Goal: Contribute content

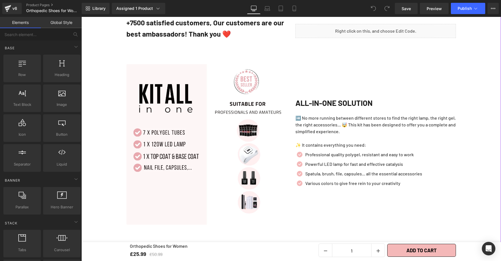
scroll to position [640, 0]
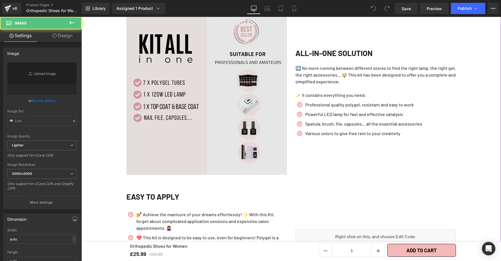
click at [246, 103] on img at bounding box center [207, 94] width 161 height 161
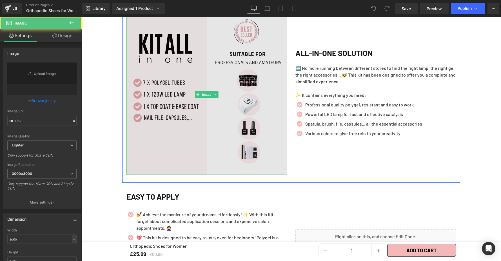
type input "[URL][DOMAIN_NAME]"
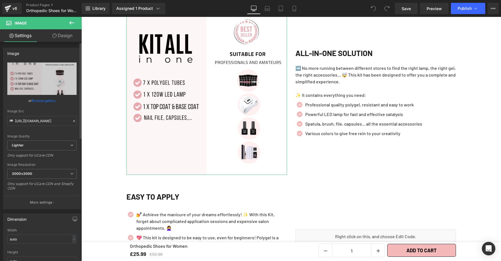
click at [45, 101] on link "Browse gallery" at bounding box center [44, 101] width 24 height 10
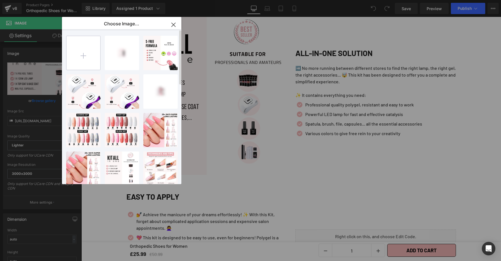
click at [87, 58] on input "file" at bounding box center [83, 53] width 34 height 34
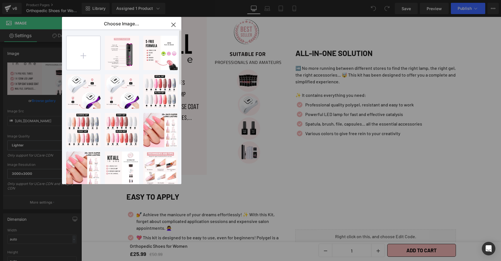
type input "C:\fakepath\Orthopedic Shoes for Women.png"
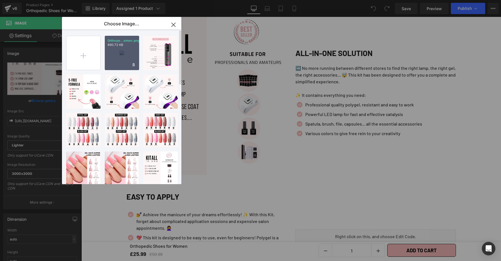
click at [119, 51] on div "Orthope...omen.png 890.72 KB" at bounding box center [122, 53] width 34 height 34
type input "[URL][DOMAIN_NAME]"
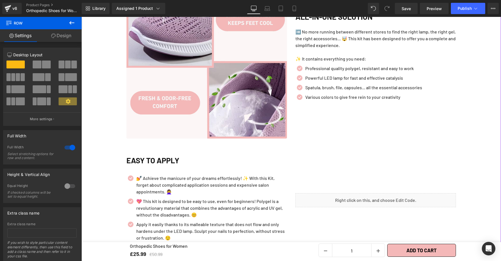
scroll to position [748, 0]
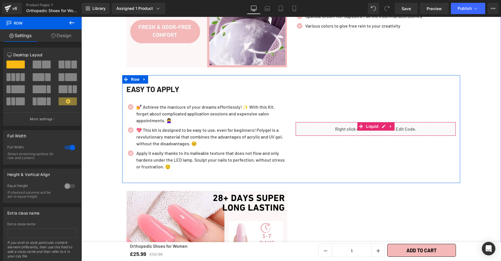
click at [336, 123] on div "Liquid" at bounding box center [376, 129] width 161 height 14
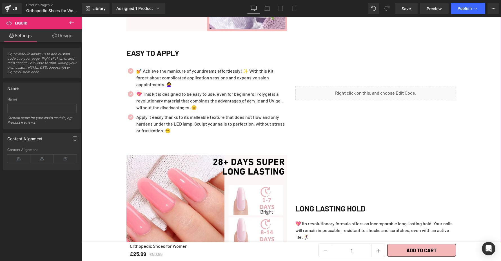
scroll to position [783, 0]
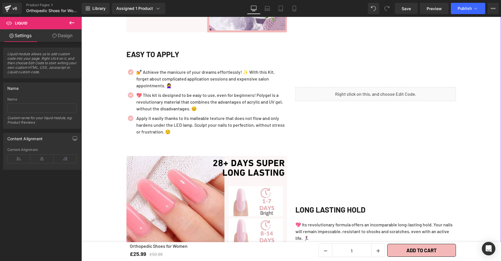
click at [340, 91] on div "Liquid" at bounding box center [376, 94] width 161 height 14
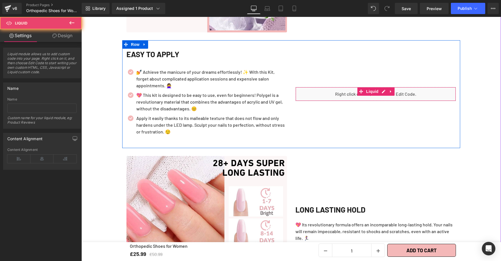
click at [350, 89] on div "Liquid" at bounding box center [376, 94] width 161 height 14
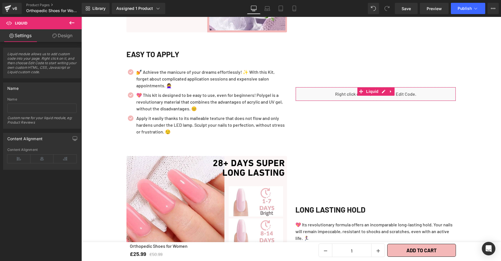
click at [56, 40] on link "Design" at bounding box center [62, 35] width 41 height 13
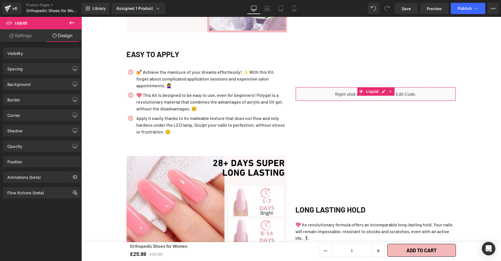
click at [15, 37] on link "Settings" at bounding box center [20, 35] width 41 height 13
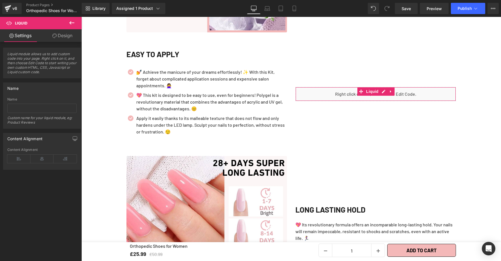
click at [65, 37] on link "Design" at bounding box center [62, 35] width 41 height 13
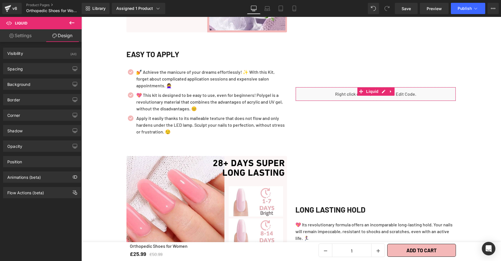
drag, startPoint x: 26, startPoint y: 36, endPoint x: 32, endPoint y: 33, distance: 6.5
click at [26, 36] on link "Settings" at bounding box center [20, 35] width 41 height 13
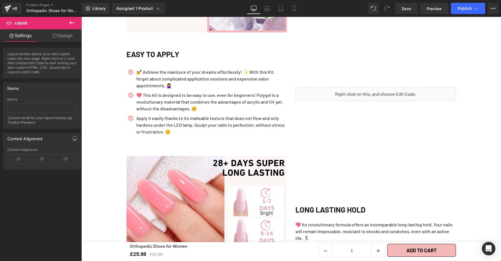
click at [71, 24] on icon at bounding box center [71, 22] width 7 height 7
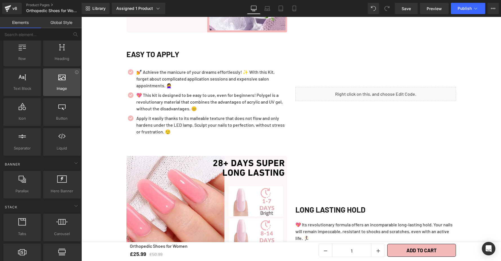
scroll to position [16, 0]
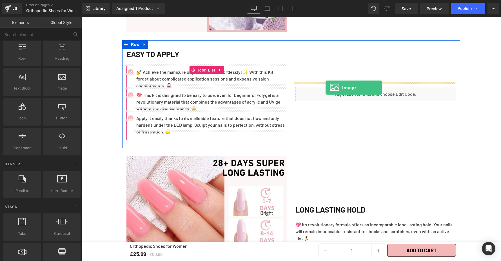
drag, startPoint x: 141, startPoint y: 98, endPoint x: 326, endPoint y: 88, distance: 184.5
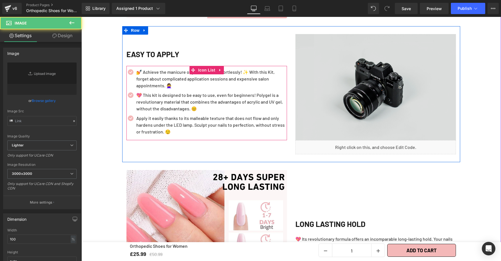
scroll to position [761, 0]
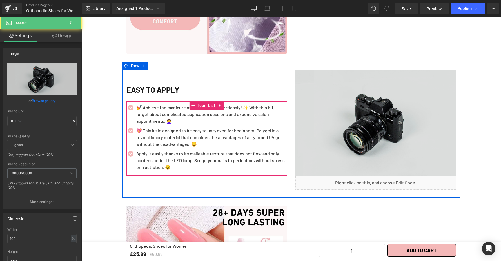
type input "//[DOMAIN_NAME][URL]"
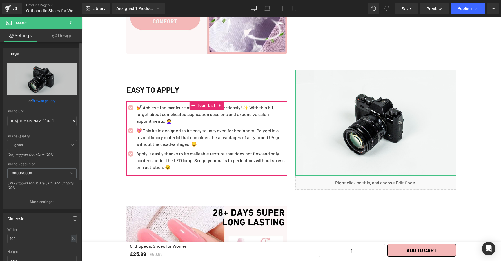
click at [47, 100] on link "Browse gallery" at bounding box center [44, 101] width 24 height 10
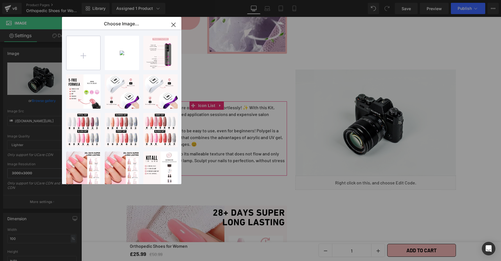
click at [90, 53] on input "file" at bounding box center [83, 53] width 34 height 34
type input "C:\fakepath\Orthopedic Shoes for Women.png"
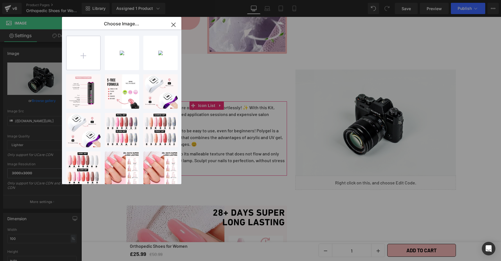
click at [86, 54] on input "file" at bounding box center [83, 53] width 34 height 34
type input "C:\fakepath\Orthopedic Shoes for Women (2).png"
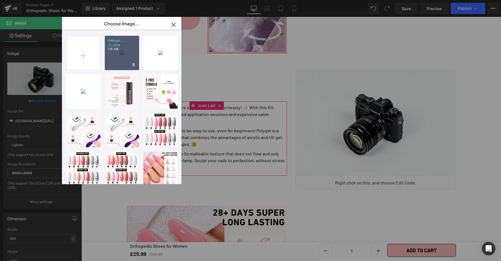
drag, startPoint x: 125, startPoint y: 53, endPoint x: 43, endPoint y: 36, distance: 83.2
click at [125, 53] on div "Orthope... _2_.png 1.16 MB" at bounding box center [122, 53] width 34 height 34
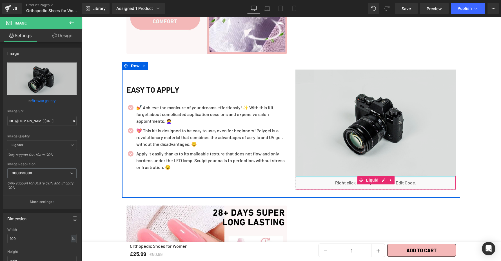
click at [413, 156] on img at bounding box center [376, 123] width 161 height 106
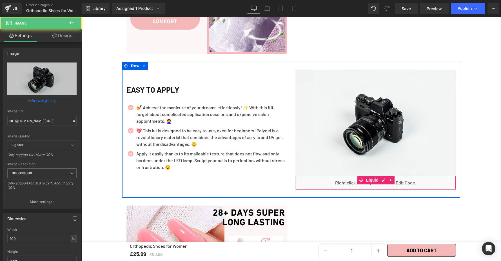
click at [412, 178] on div "Liquid" at bounding box center [376, 183] width 161 height 14
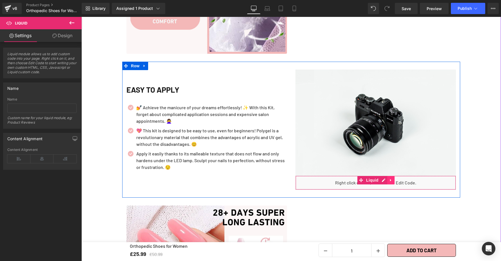
click at [390, 178] on icon at bounding box center [391, 180] width 4 height 4
click at [393, 178] on icon at bounding box center [395, 180] width 4 height 4
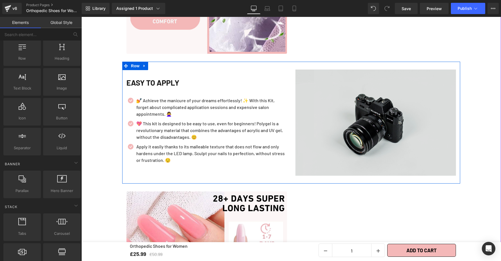
click at [380, 137] on img at bounding box center [376, 123] width 161 height 106
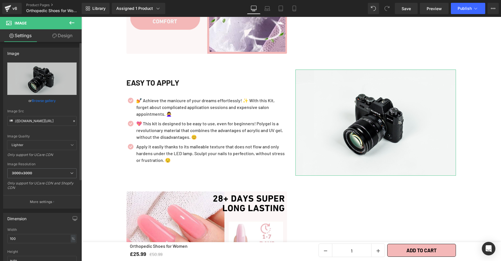
click at [40, 101] on link "Browse gallery" at bounding box center [44, 101] width 24 height 10
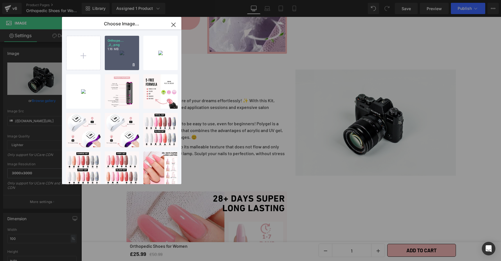
click at [111, 49] on div "Orthope... _2_.png 1.16 MB" at bounding box center [122, 53] width 34 height 34
type input "[URL][DOMAIN_NAME]"
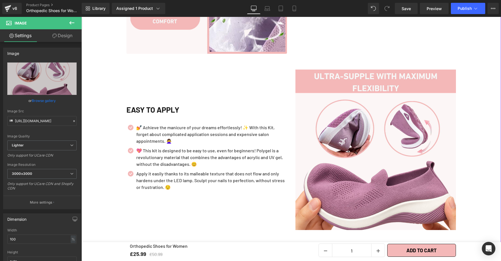
drag, startPoint x: 472, startPoint y: 154, endPoint x: 451, endPoint y: 193, distance: 44.6
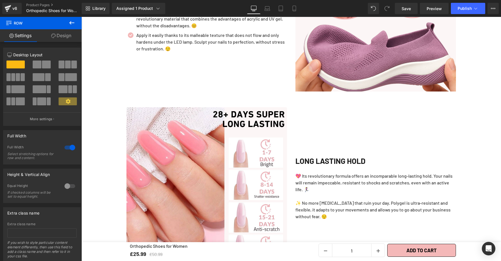
scroll to position [966, 0]
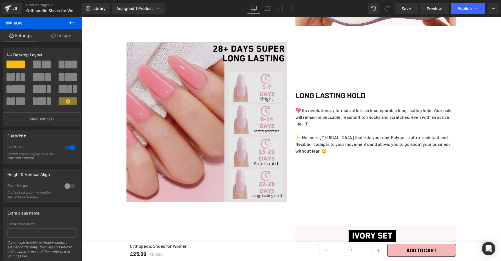
click at [201, 119] on span "Image" at bounding box center [207, 122] width 12 height 7
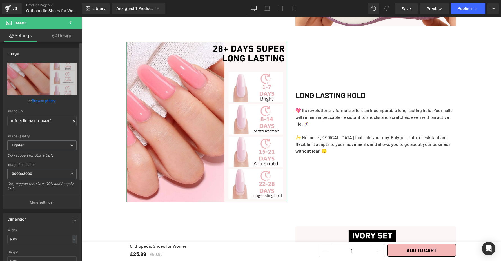
click at [43, 103] on link "Browse gallery" at bounding box center [44, 101] width 24 height 10
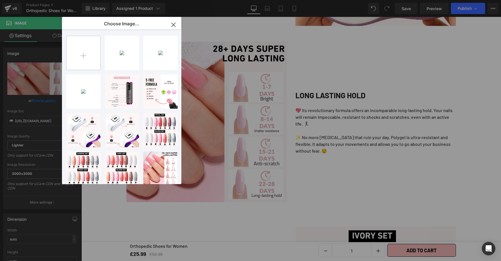
click at [74, 56] on input "file" at bounding box center [83, 53] width 34 height 34
type input "C:\fakepath\Orthopedic Shoes for Women (4).png"
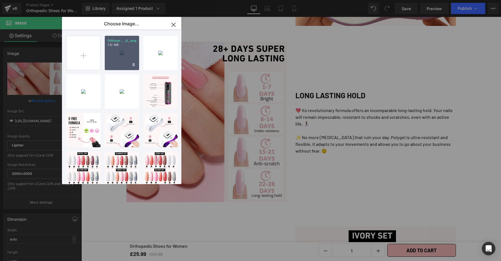
click at [129, 57] on div "Orthope... _4_.png 1.12 MB" at bounding box center [122, 53] width 34 height 34
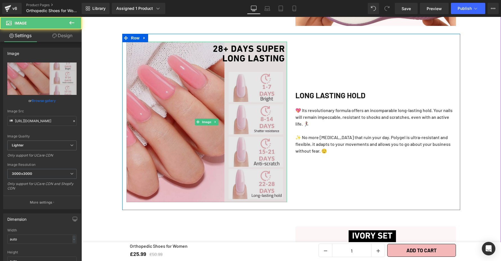
click at [192, 96] on img at bounding box center [207, 122] width 161 height 161
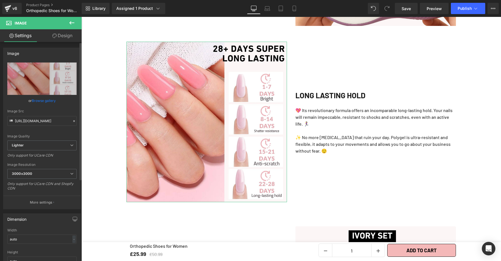
click at [49, 100] on link "Browse gallery" at bounding box center [44, 101] width 24 height 10
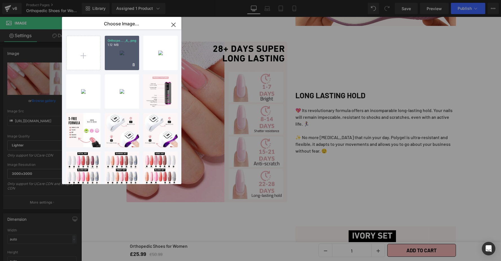
click at [109, 54] on div "Orthope... _4_.png 1.12 MB" at bounding box center [122, 53] width 34 height 34
type input "[URL][DOMAIN_NAME]"
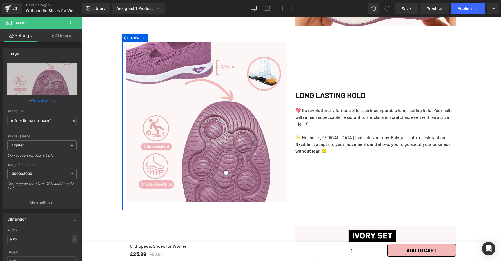
click at [372, 176] on div "LONG LASTING HOLD Heading 💖 Its revolutionary formula offers an incomparable lo…" at bounding box center [375, 122] width 169 height 161
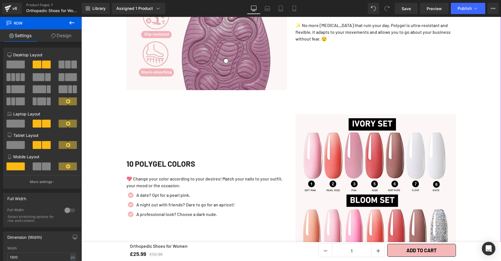
scroll to position [1120, 0]
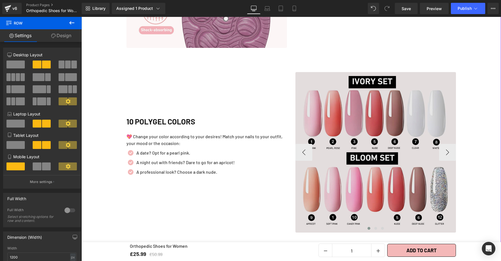
click at [369, 141] on img at bounding box center [376, 152] width 161 height 161
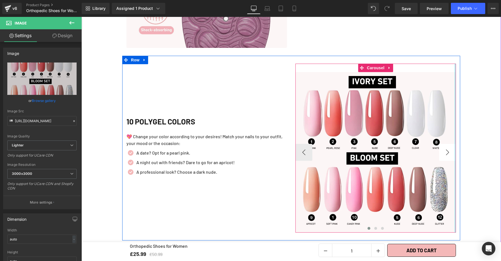
click at [455, 154] on div at bounding box center [455, 148] width 1 height 169
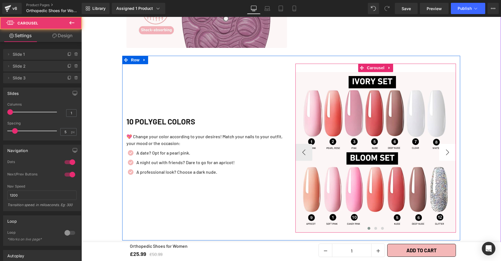
click at [444, 148] on button "›" at bounding box center [447, 152] width 17 height 17
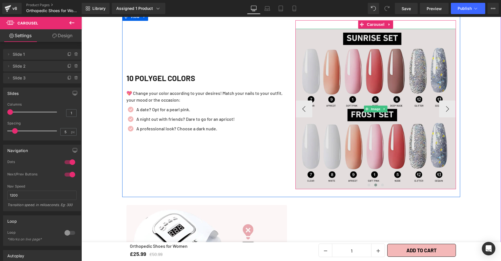
scroll to position [1103, 0]
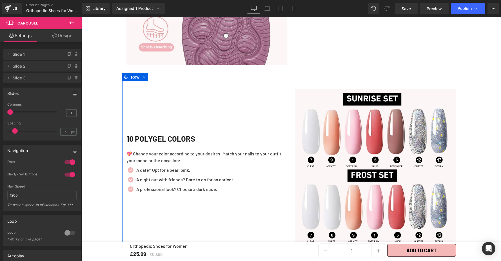
click at [193, 89] on div "10 POLYGEL COLORS Heading 💖 Change your color according to your desires! Match …" at bounding box center [206, 165] width 169 height 169
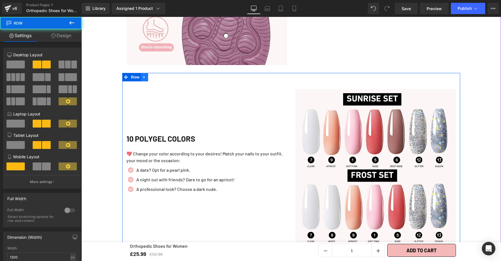
click at [145, 73] on link at bounding box center [144, 77] width 7 height 8
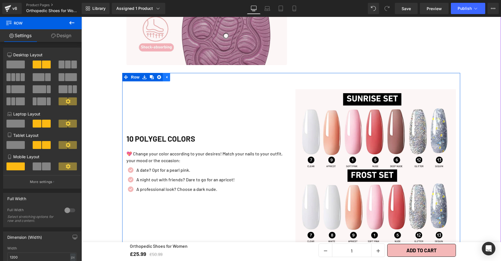
click at [163, 73] on link at bounding box center [166, 77] width 7 height 8
click at [141, 73] on link at bounding box center [144, 77] width 7 height 8
click at [157, 75] on icon at bounding box center [159, 77] width 4 height 4
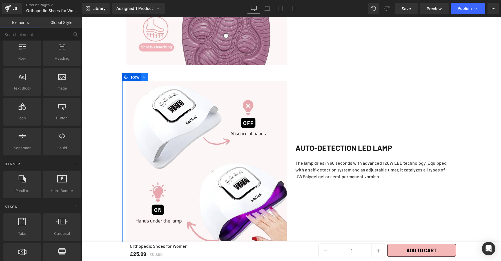
click at [143, 75] on icon at bounding box center [145, 77] width 4 height 4
click at [157, 75] on icon at bounding box center [159, 77] width 4 height 4
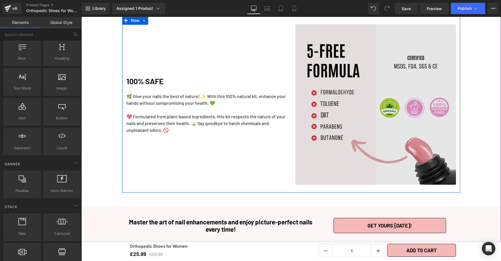
scroll to position [1160, 0]
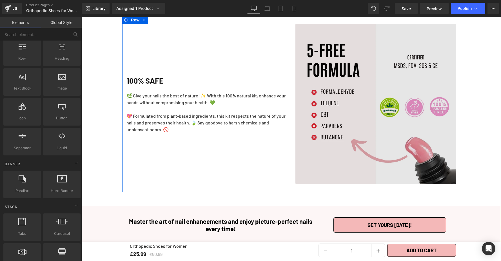
click at [361, 91] on img at bounding box center [376, 104] width 161 height 161
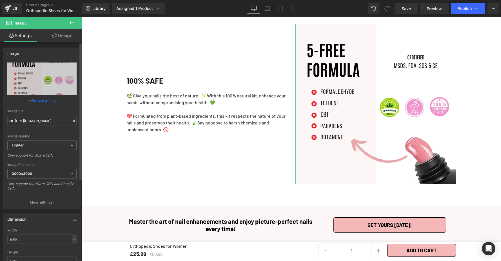
click at [45, 99] on link "Browse gallery" at bounding box center [44, 101] width 24 height 10
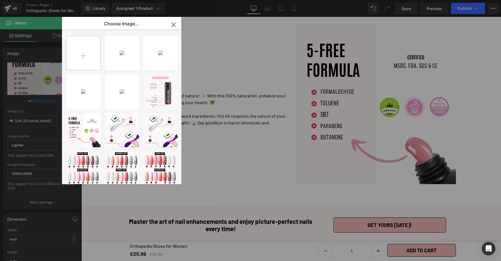
click at [83, 57] on input "file" at bounding box center [83, 53] width 34 height 34
type input "C:\fakepath\Orthopedic Shoes for Women (3).png"
